Goal: Information Seeking & Learning: Check status

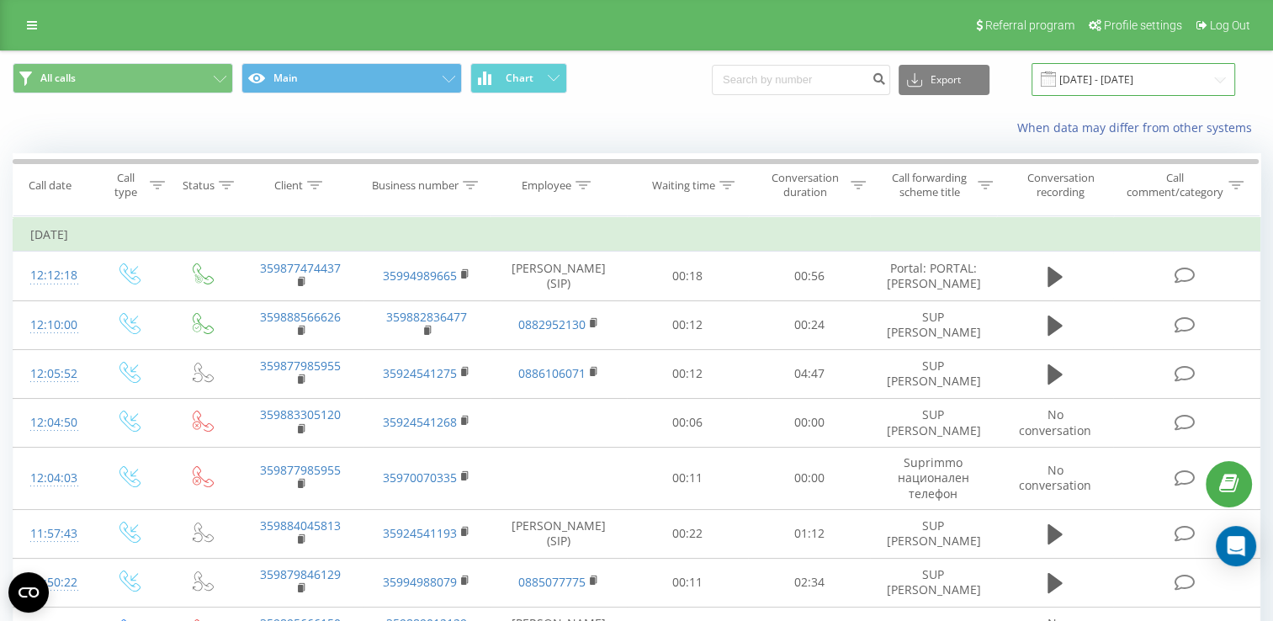
click at [1223, 80] on input "[DATE] - [DATE]" at bounding box center [1134, 79] width 204 height 33
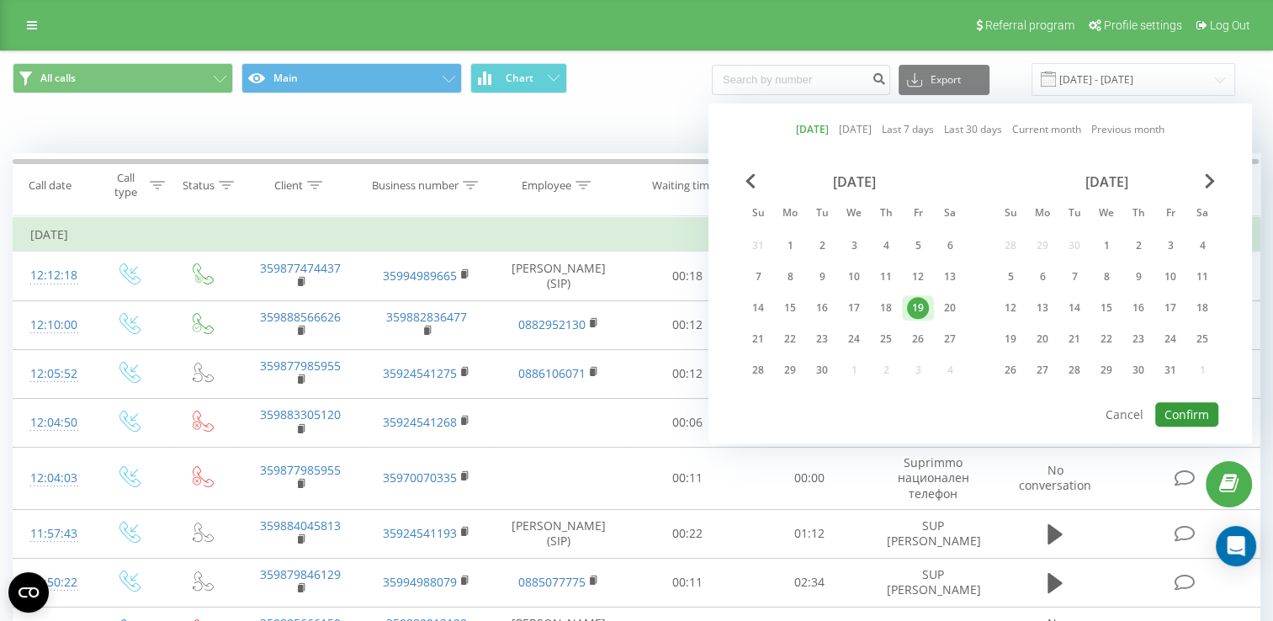
click at [1206, 409] on button "Confirm" at bounding box center [1187, 414] width 63 height 24
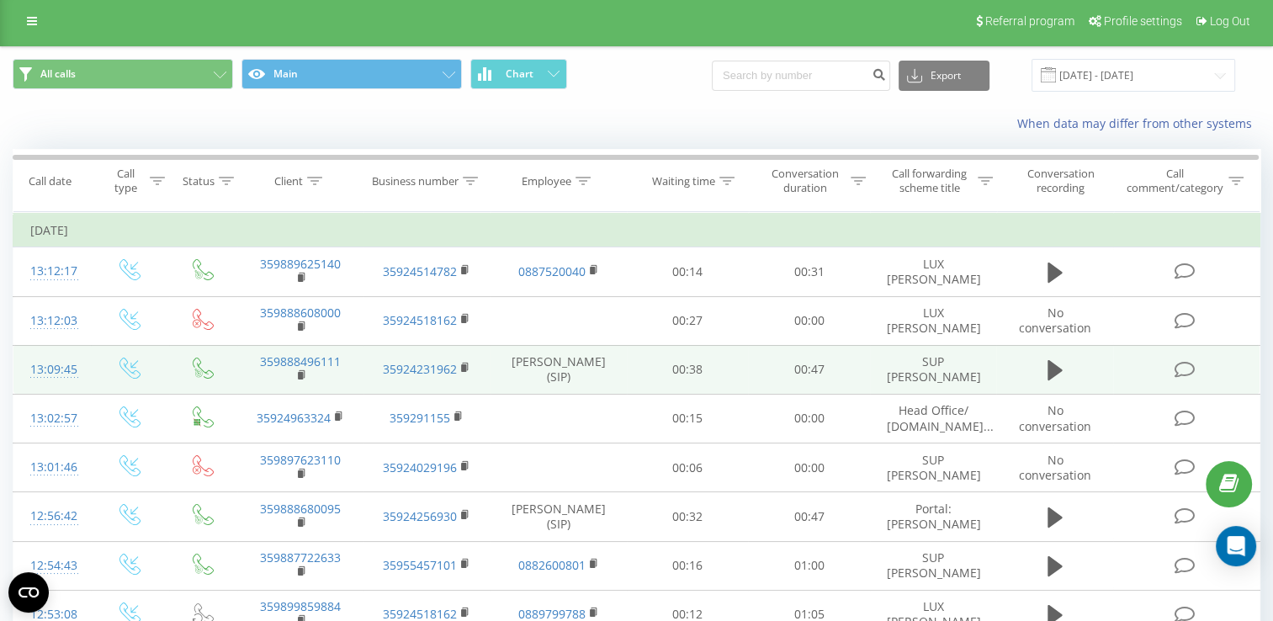
scroll to position [180, 0]
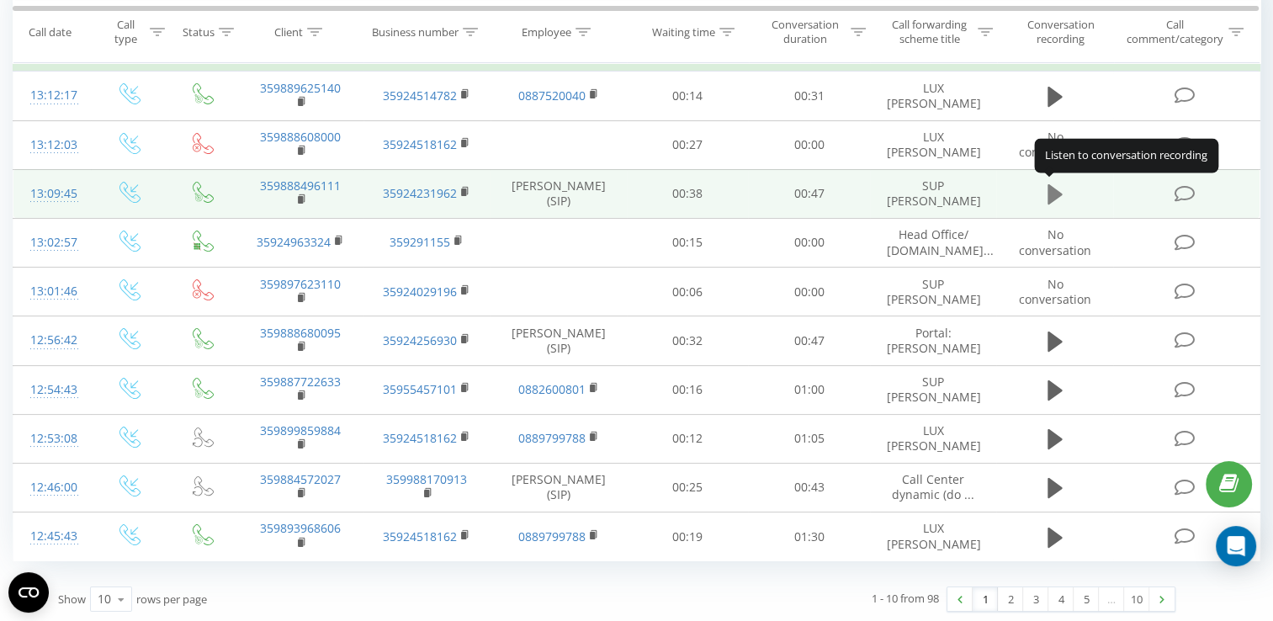
click at [1055, 200] on icon at bounding box center [1055, 195] width 15 height 24
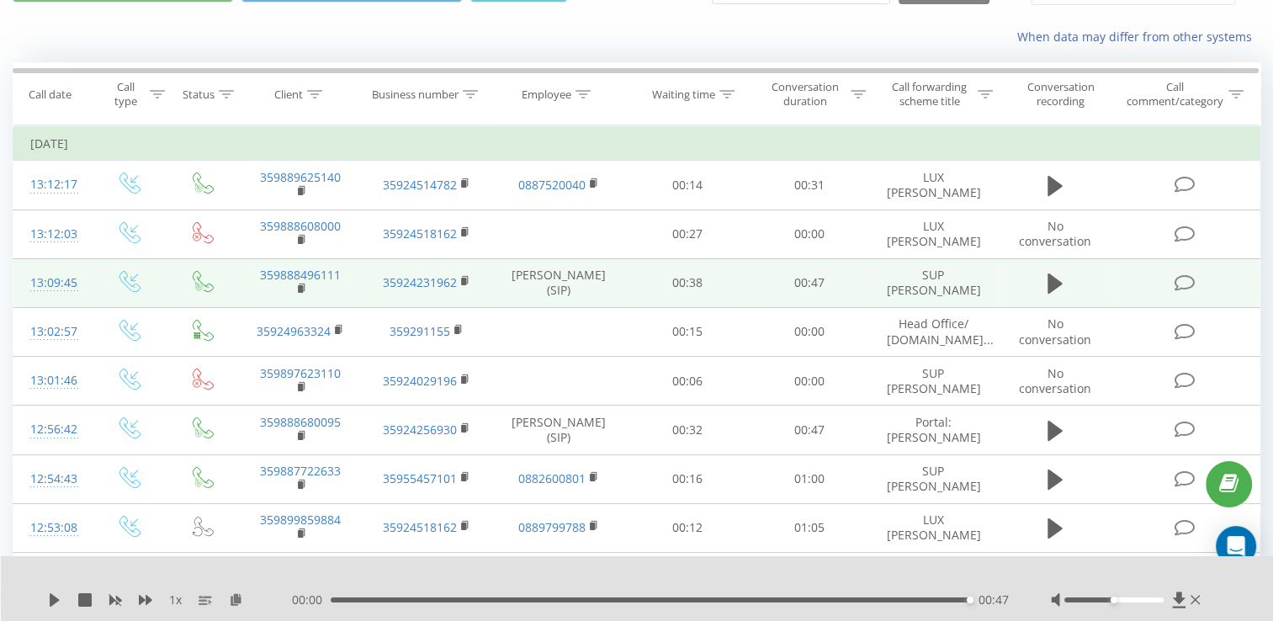
scroll to position [0, 0]
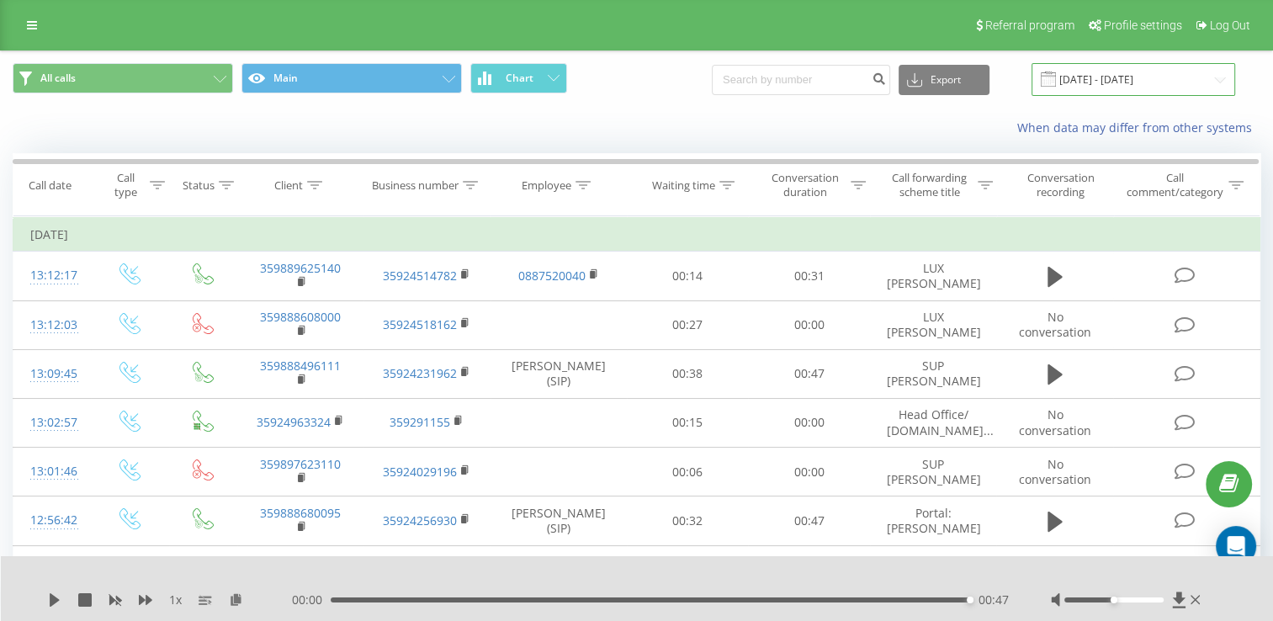
click at [1213, 82] on input "[DATE] - [DATE]" at bounding box center [1134, 79] width 204 height 33
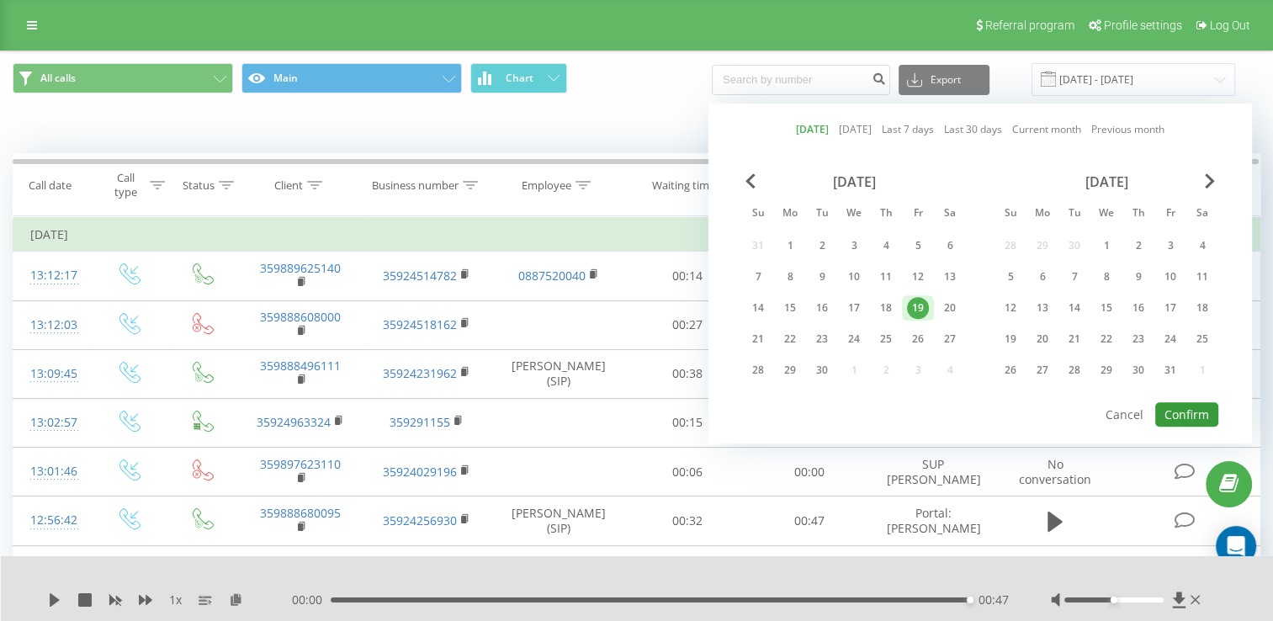
click at [1197, 409] on button "Confirm" at bounding box center [1187, 414] width 63 height 24
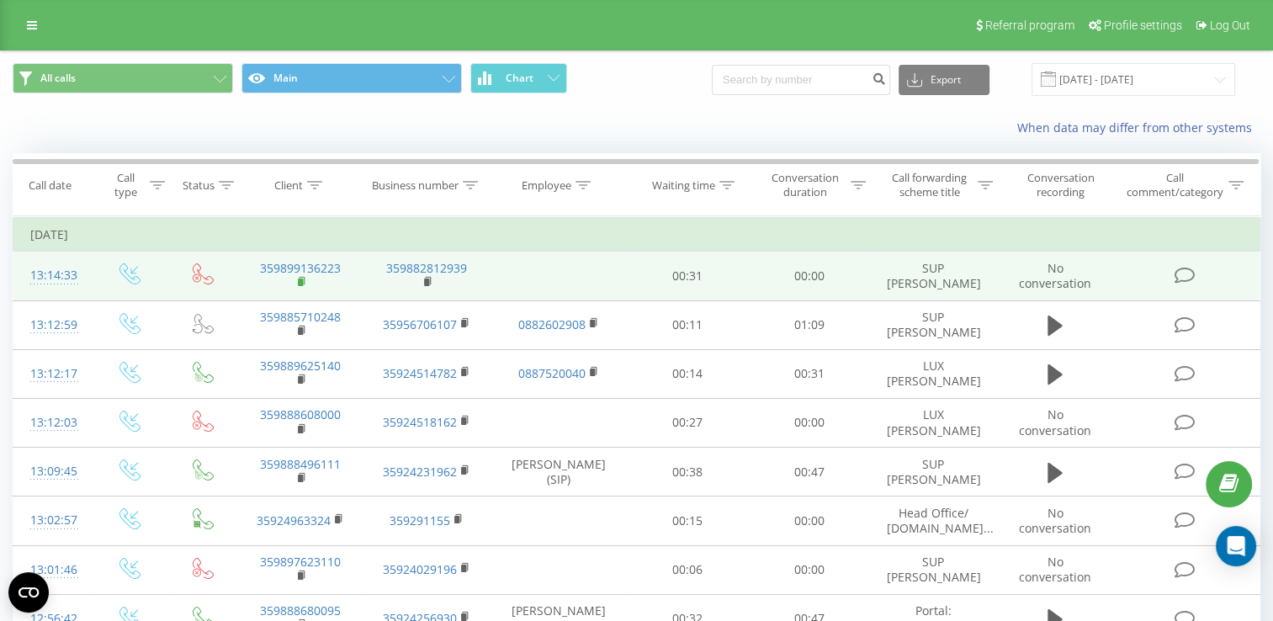
click at [298, 279] on rect at bounding box center [300, 283] width 5 height 8
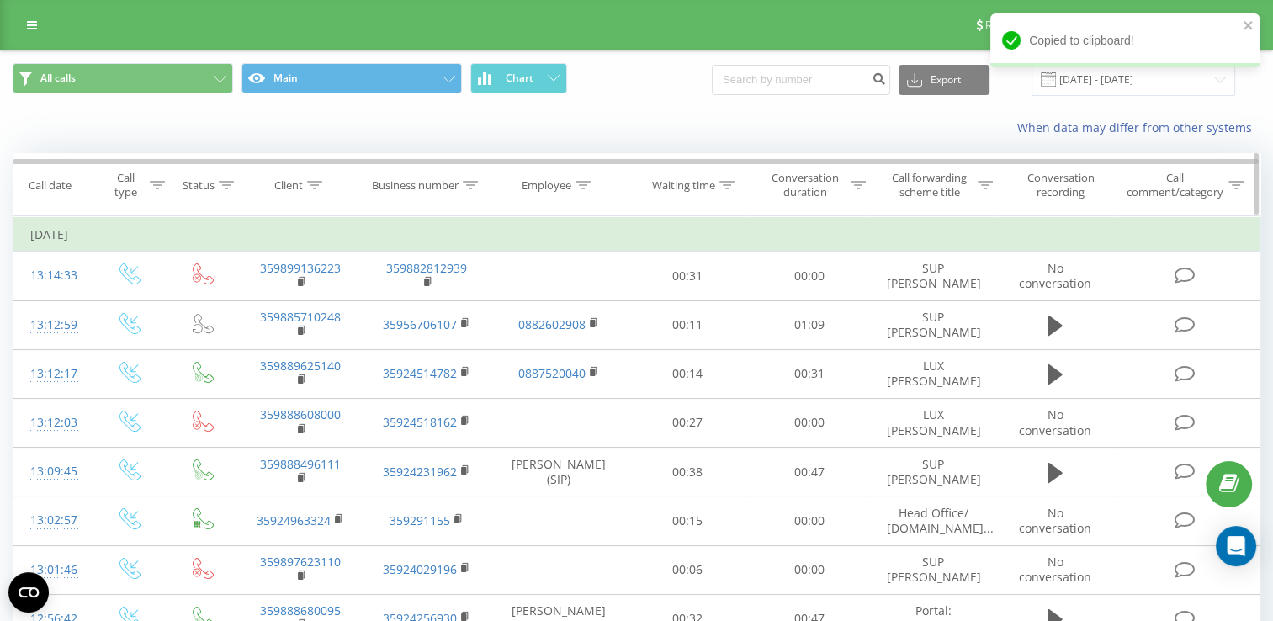
click at [313, 178] on div at bounding box center [314, 185] width 15 height 14
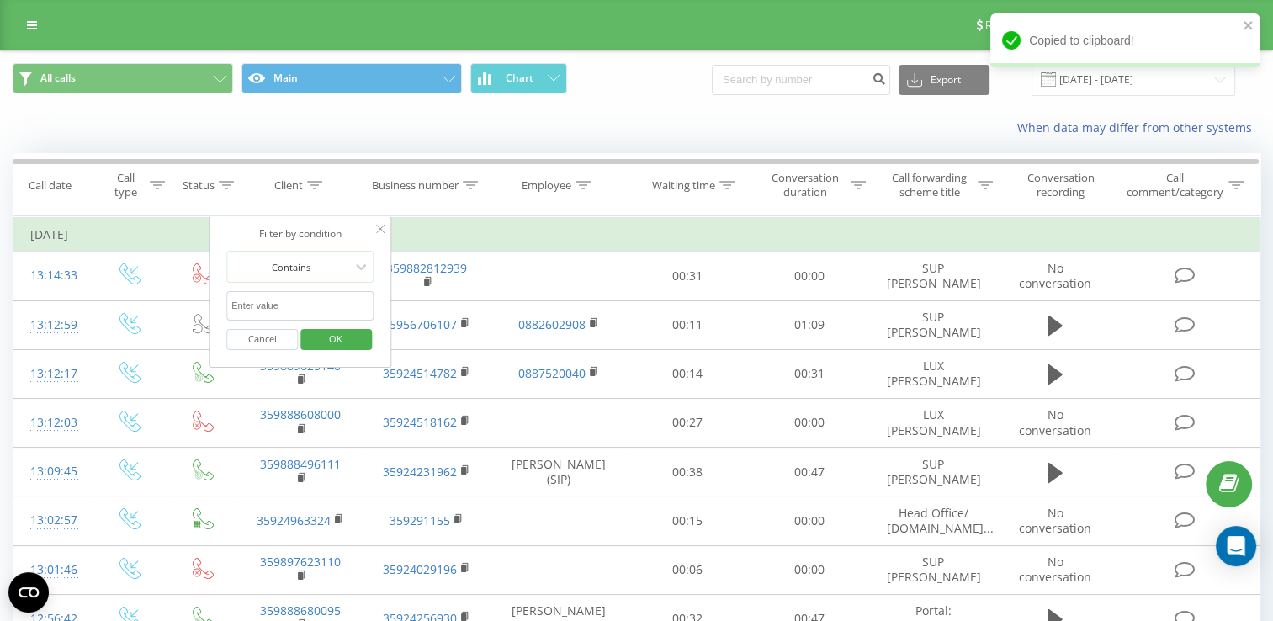
paste input "359899136223"
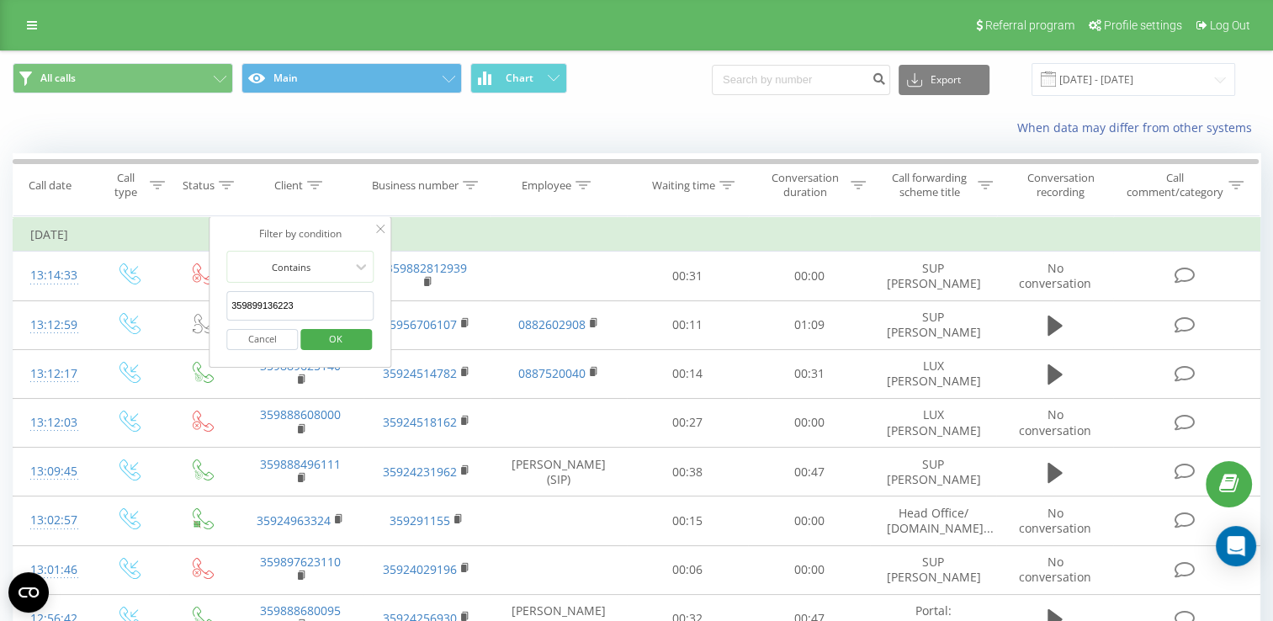
type input "359899136223"
click at [335, 344] on span "OK" at bounding box center [335, 339] width 47 height 26
click at [0, 0] on div at bounding box center [0, 0] width 0 height 0
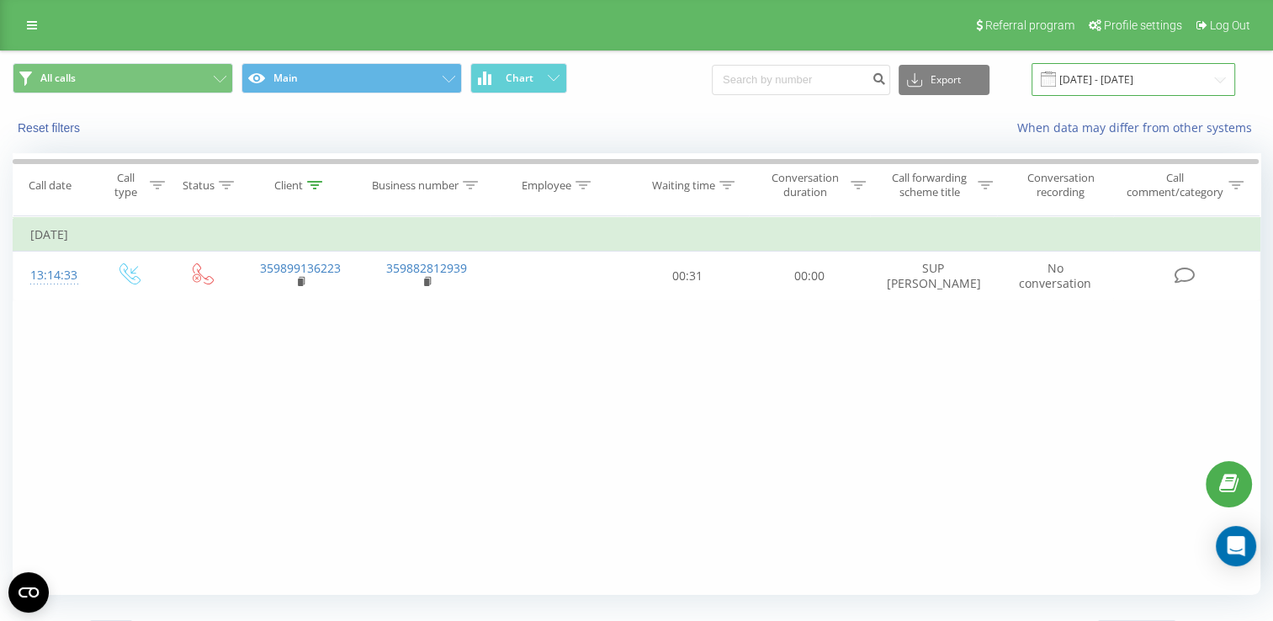
click at [1213, 79] on input "[DATE] - [DATE]" at bounding box center [1134, 79] width 204 height 33
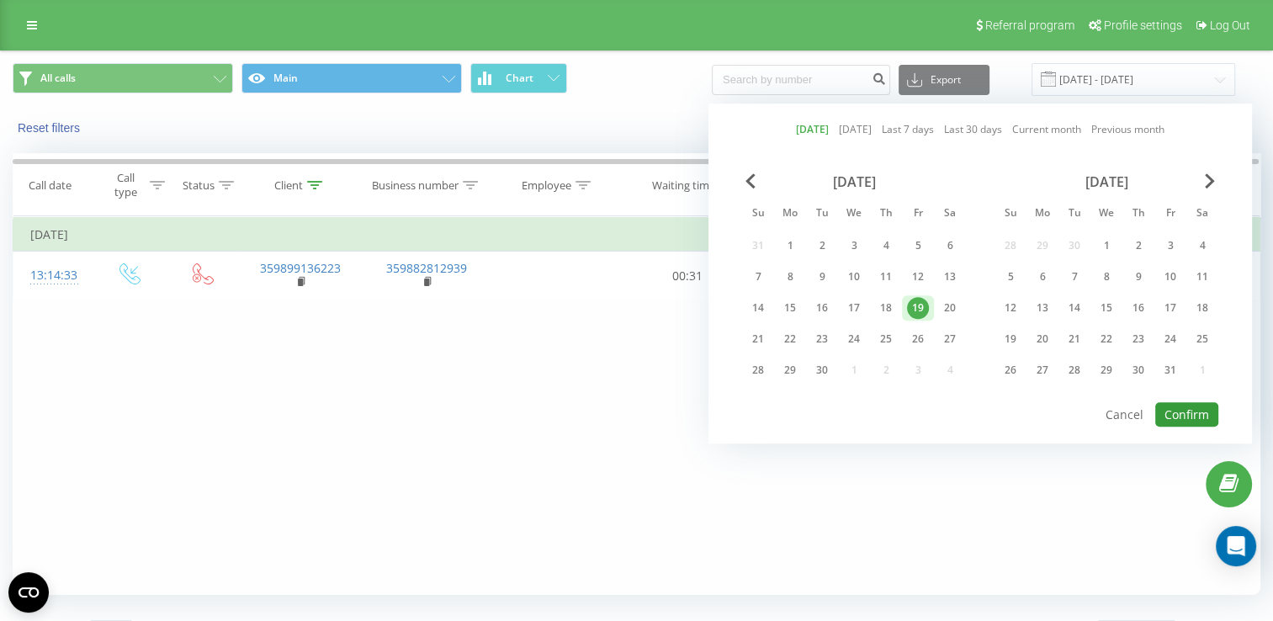
click at [1184, 408] on button "Confirm" at bounding box center [1187, 414] width 63 height 24
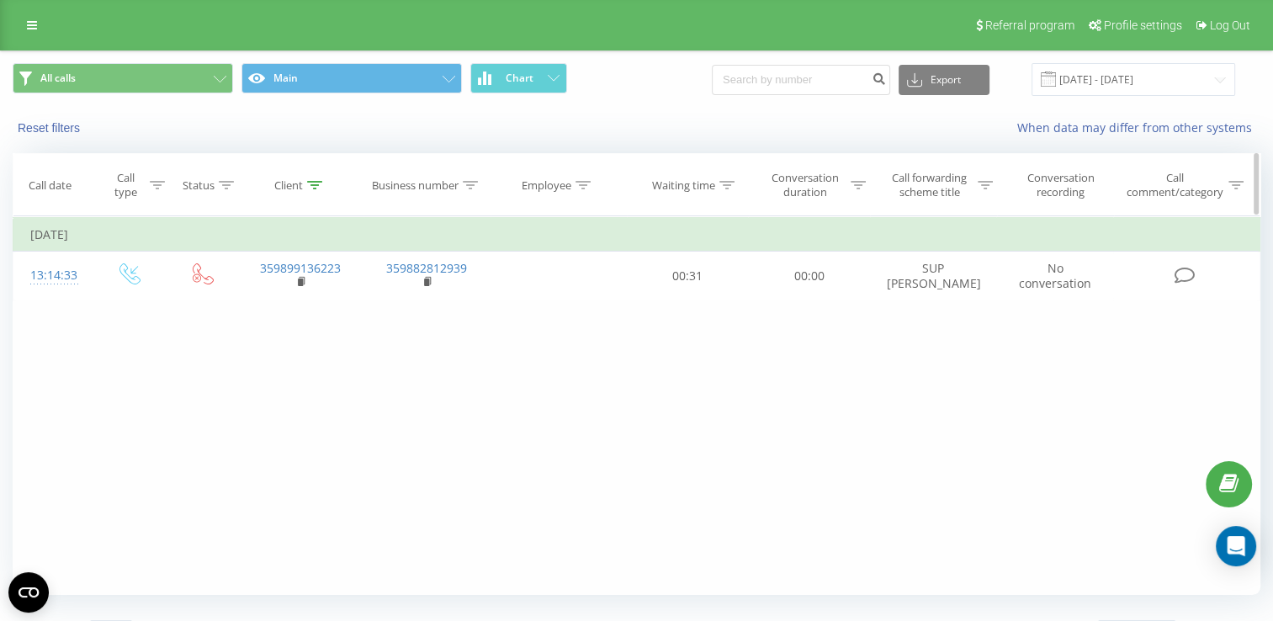
click at [314, 184] on icon at bounding box center [314, 185] width 15 height 8
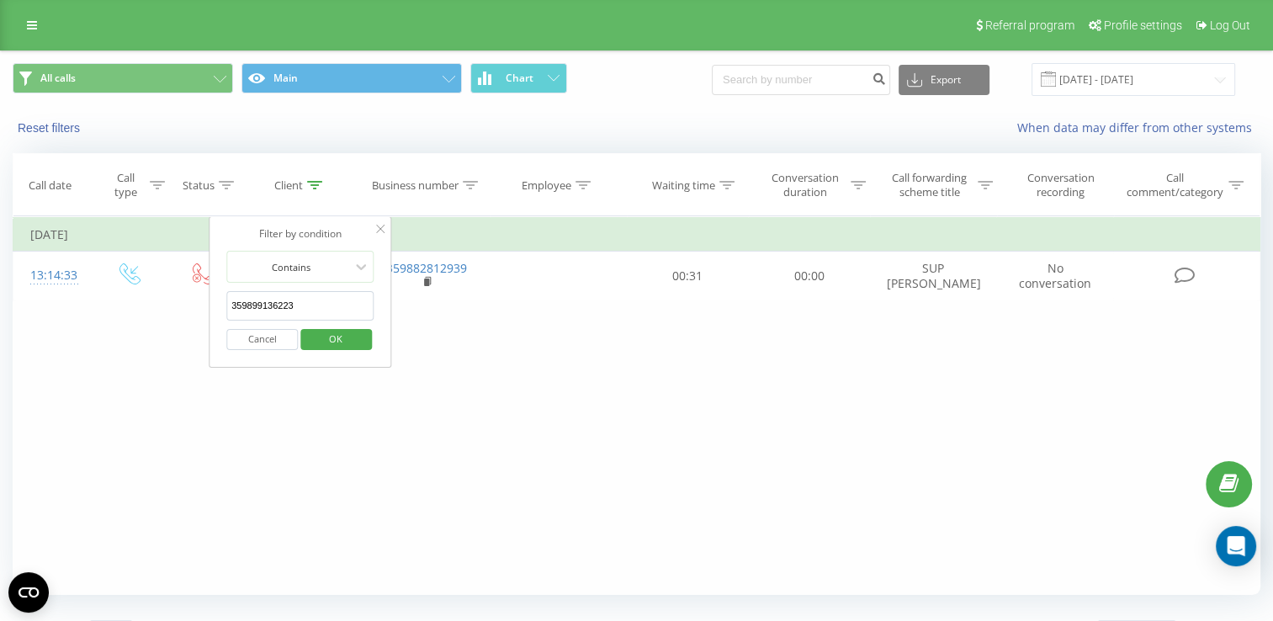
drag, startPoint x: 310, startPoint y: 297, endPoint x: 229, endPoint y: 308, distance: 81.5
click at [229, 308] on input "359899136223" at bounding box center [300, 305] width 148 height 29
click button "OK" at bounding box center [336, 339] width 72 height 21
